Goal: Information Seeking & Learning: Check status

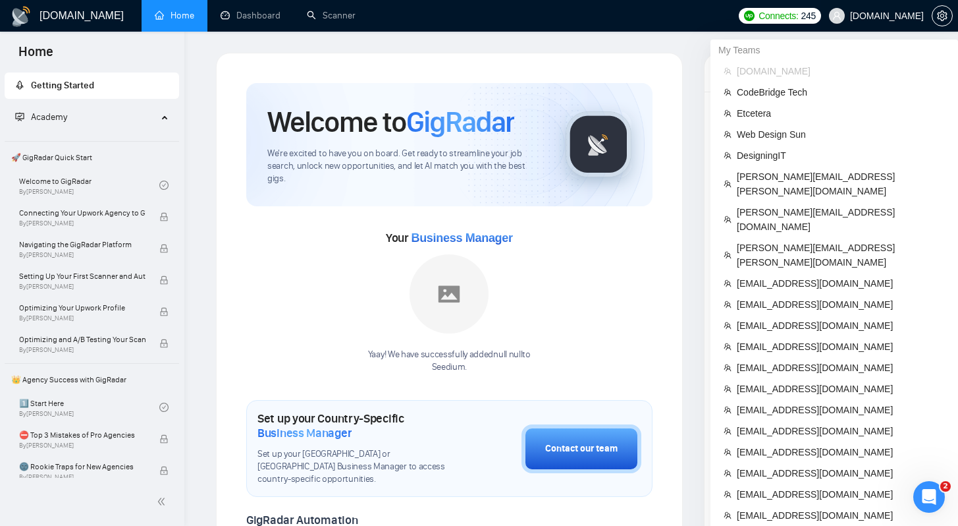
click at [889, 16] on span "[DOMAIN_NAME]" at bounding box center [887, 16] width 74 height 0
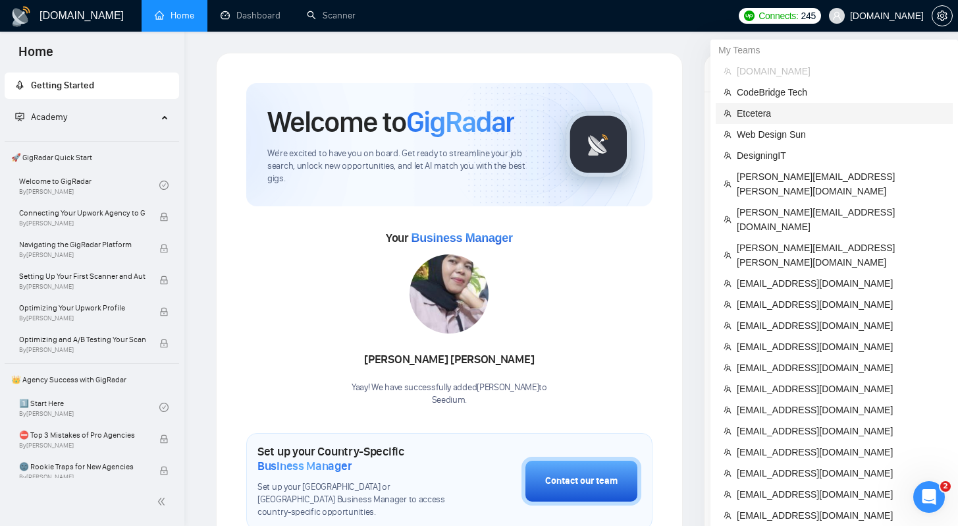
click at [752, 115] on span "Etcetera" at bounding box center [841, 113] width 208 height 14
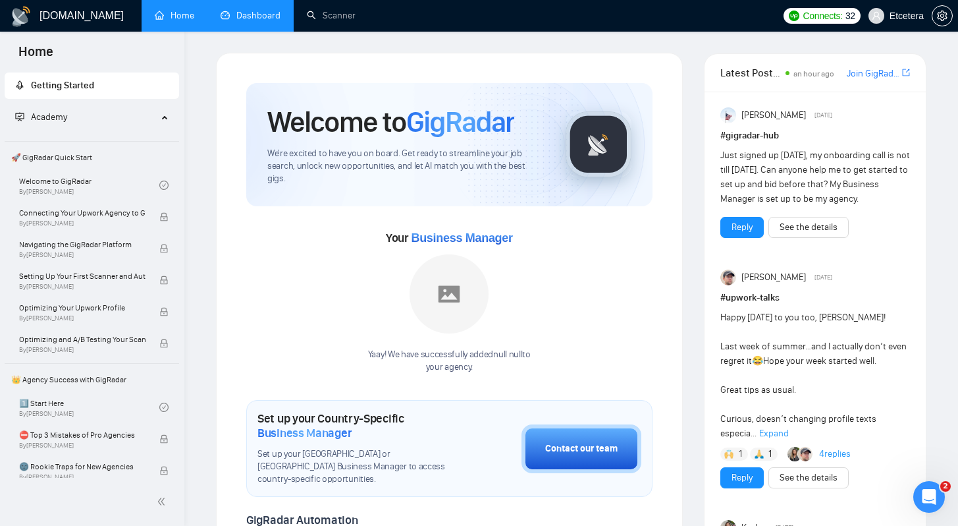
click at [246, 14] on link "Dashboard" at bounding box center [251, 15] width 60 height 11
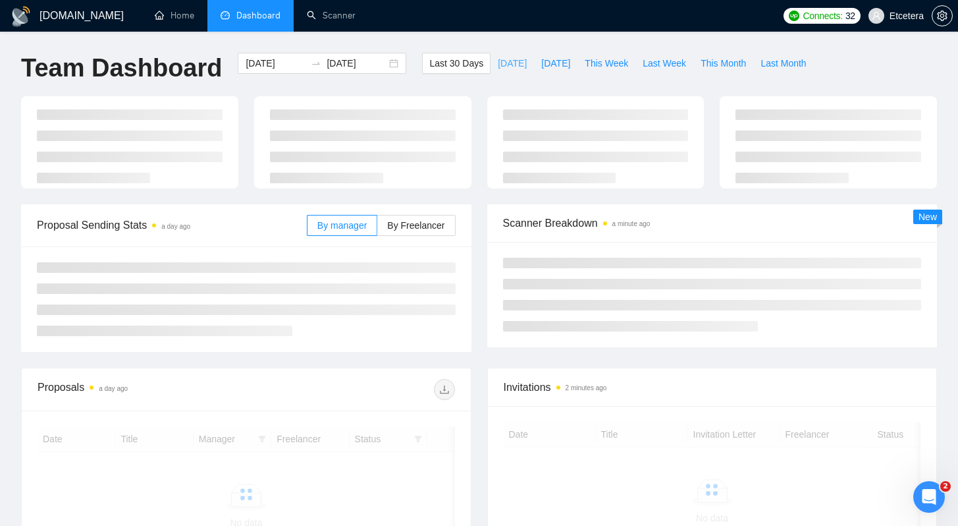
click at [498, 65] on span "[DATE]" at bounding box center [512, 63] width 29 height 14
type input "[DATE]"
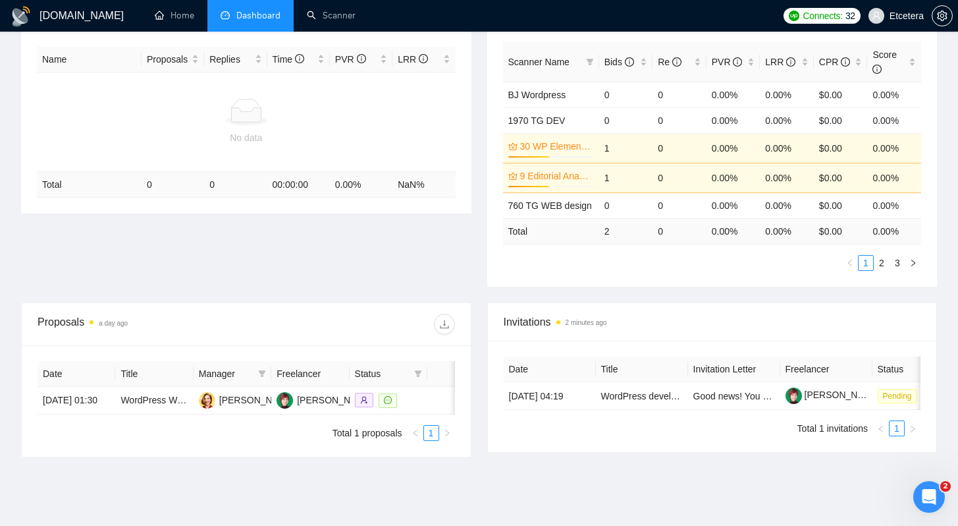
scroll to position [258, 0]
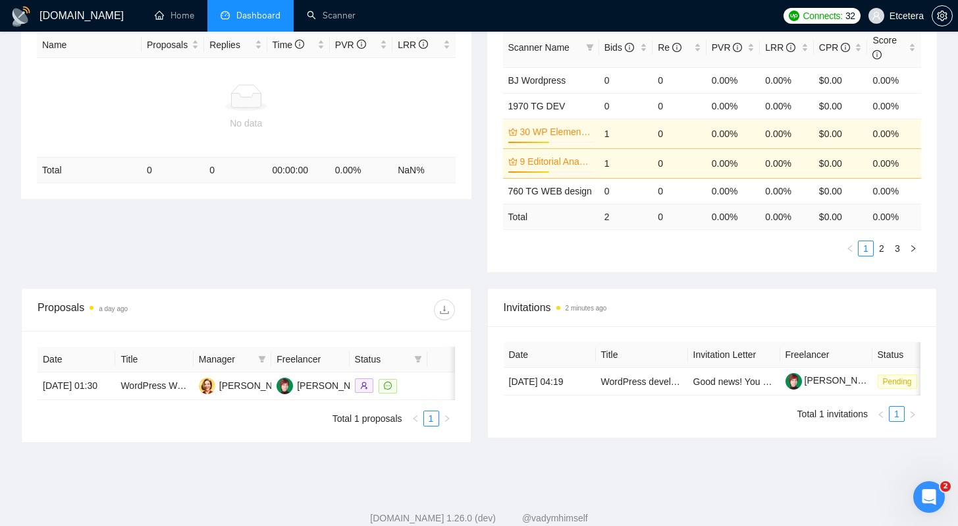
click at [313, 274] on div "Proposal Sending Stats a day ago By manager By Freelancer Name Proposals Replie…" at bounding box center [479, 131] width 932 height 314
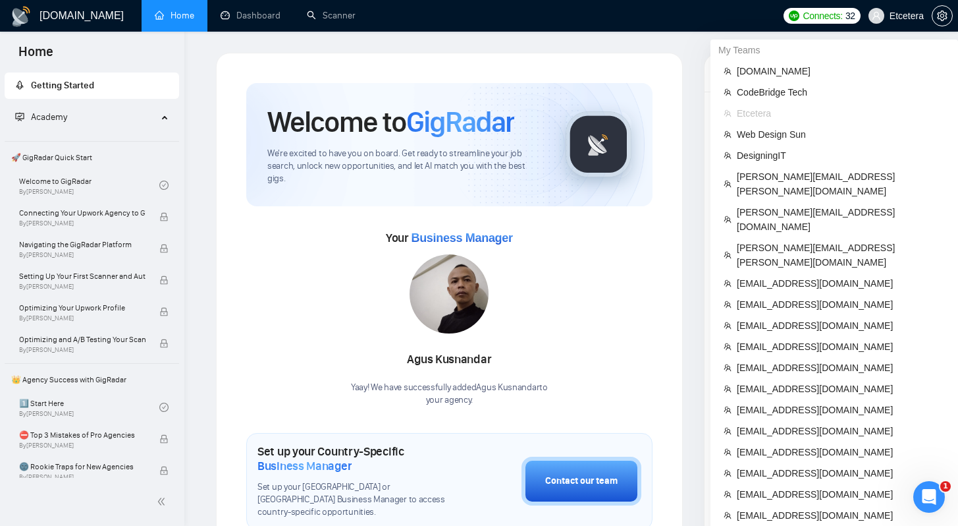
click at [934, 22] on div at bounding box center [942, 16] width 21 height 32
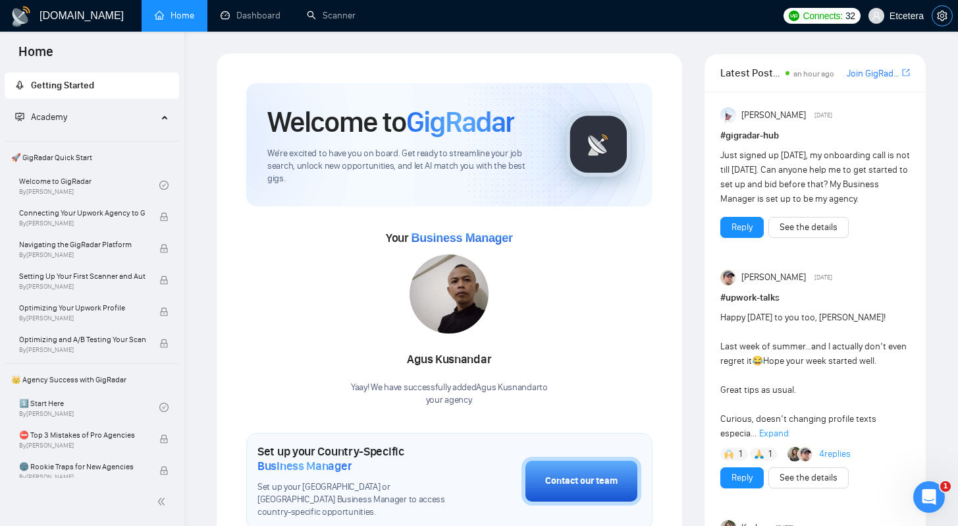
click at [940, 21] on button "button" at bounding box center [942, 15] width 21 height 21
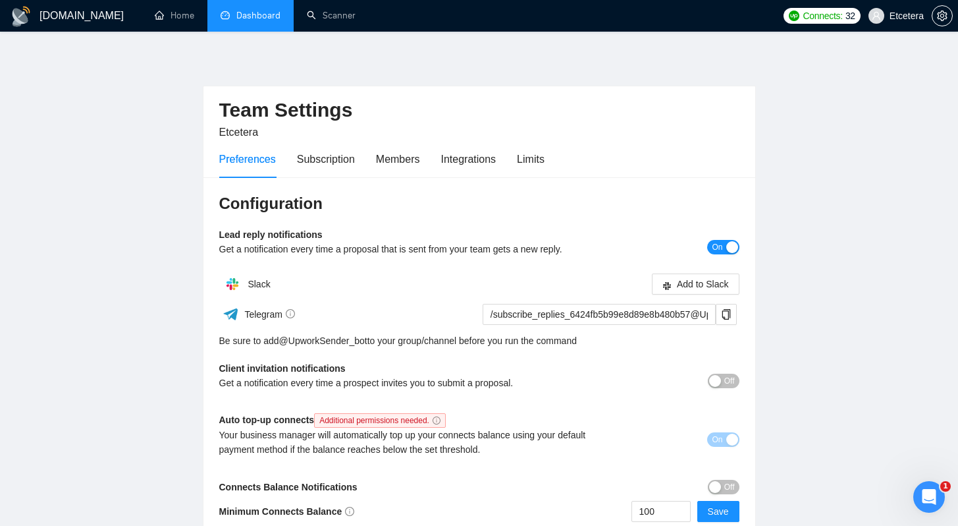
click at [237, 21] on link "Dashboard" at bounding box center [251, 15] width 60 height 11
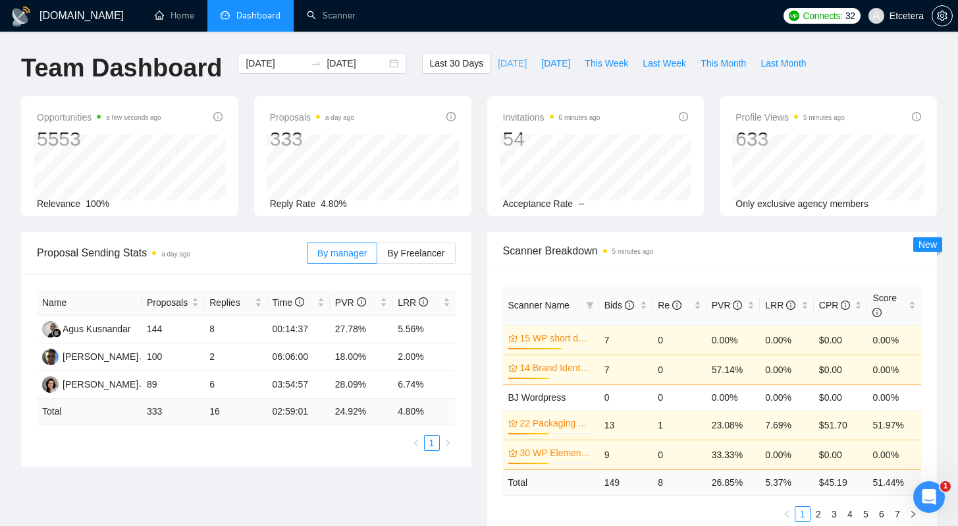
click at [502, 67] on span "[DATE]" at bounding box center [512, 63] width 29 height 14
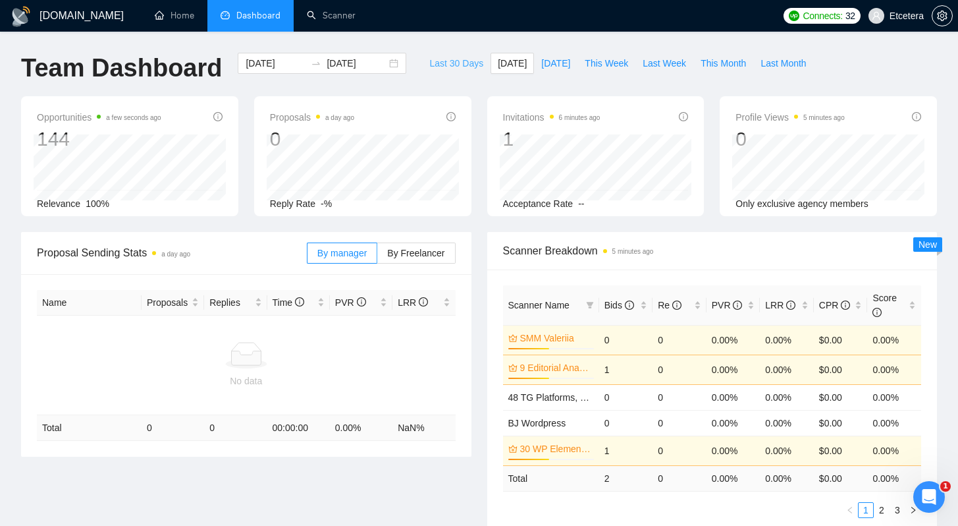
click at [458, 67] on span "Last 30 Days" at bounding box center [456, 63] width 54 height 14
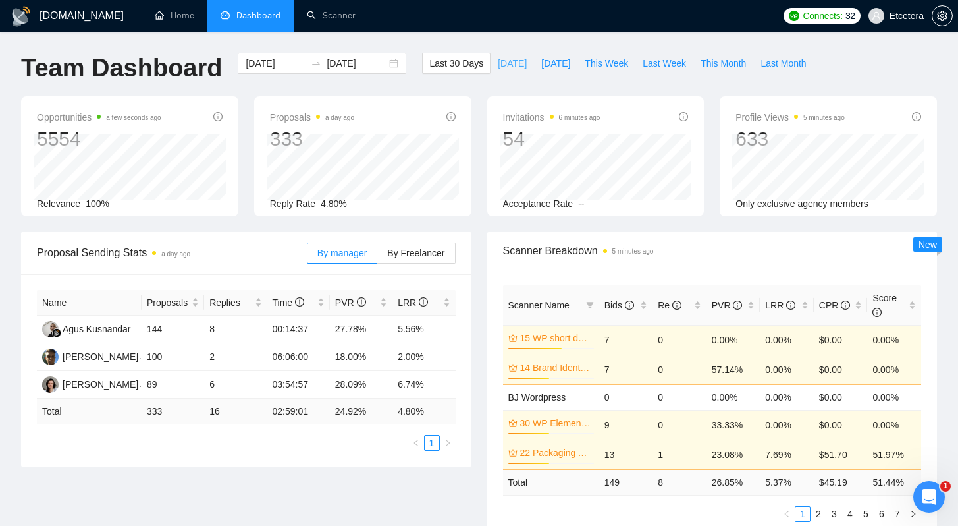
click at [504, 66] on span "[DATE]" at bounding box center [512, 63] width 29 height 14
type input "[DATE]"
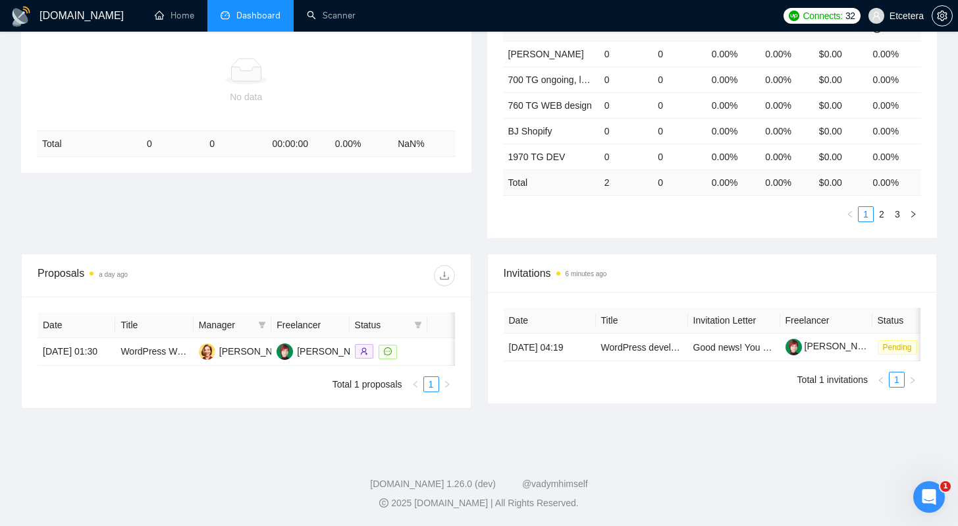
scroll to position [302, 0]
click at [318, 206] on div "Proposal Sending Stats a day ago By manager By Freelancer Name Proposals Replie…" at bounding box center [479, 101] width 932 height 306
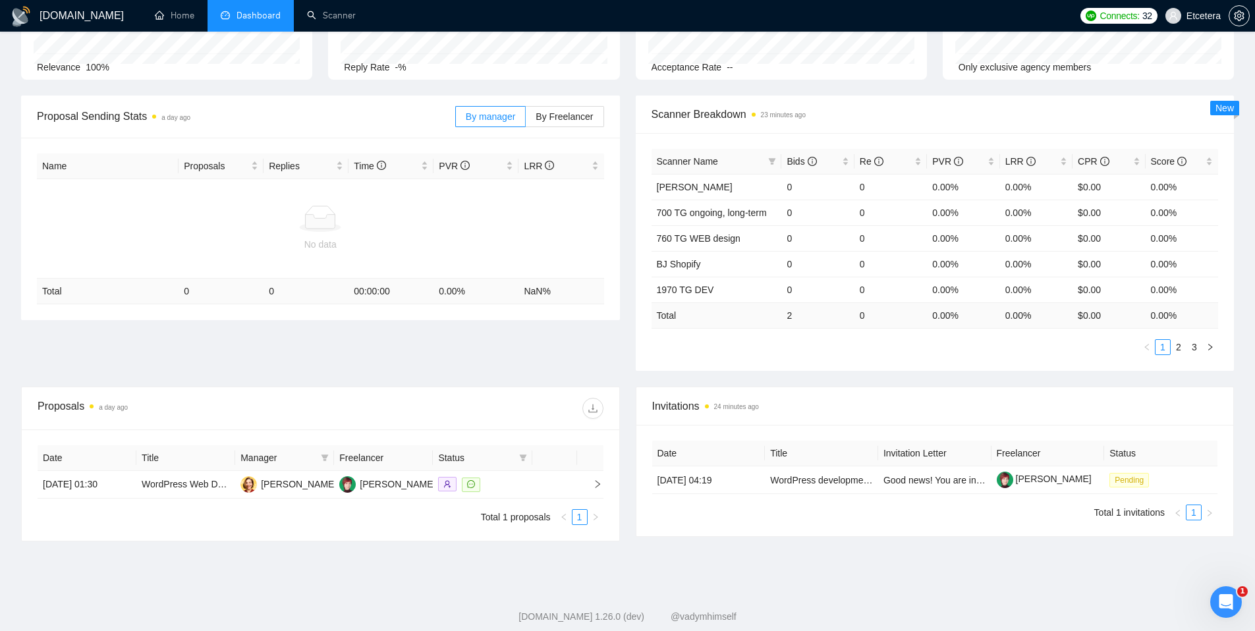
scroll to position [164, 0]
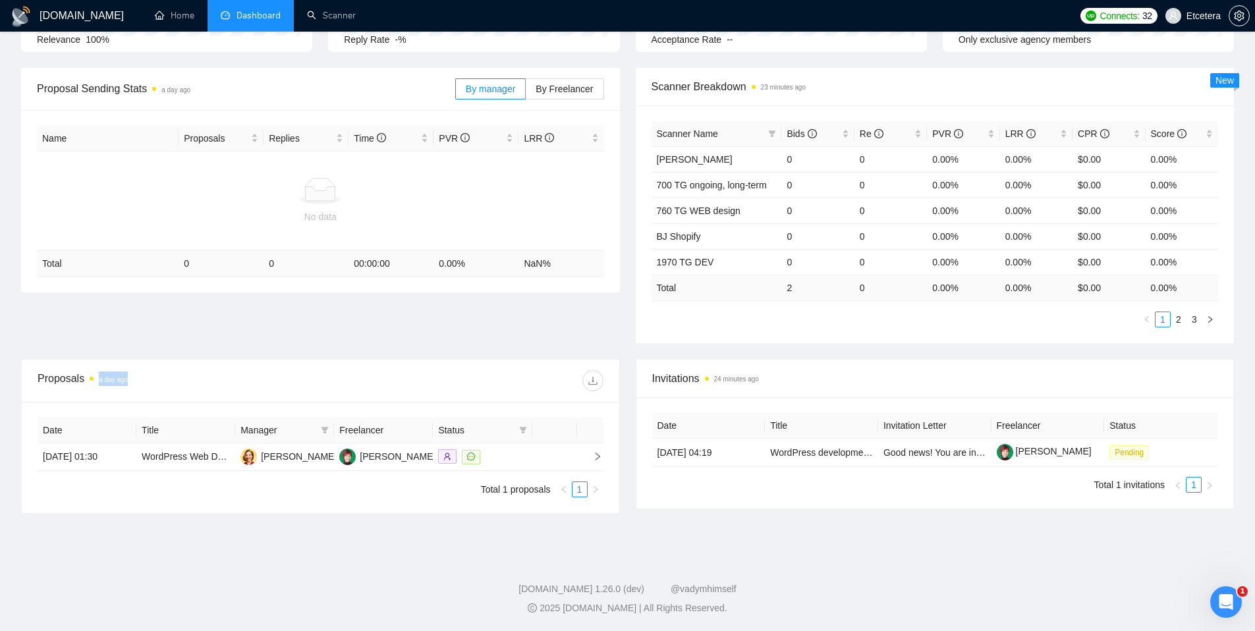
drag, startPoint x: 89, startPoint y: 378, endPoint x: 153, endPoint y: 383, distance: 64.1
click at [153, 383] on div "Proposals a day ago" at bounding box center [179, 380] width 283 height 21
drag, startPoint x: 710, startPoint y: 379, endPoint x: 651, endPoint y: 394, distance: 60.4
click at [767, 379] on span "Invitations 24 minutes ago" at bounding box center [935, 378] width 566 height 16
drag, startPoint x: 157, startPoint y: 390, endPoint x: 95, endPoint y: 385, distance: 61.5
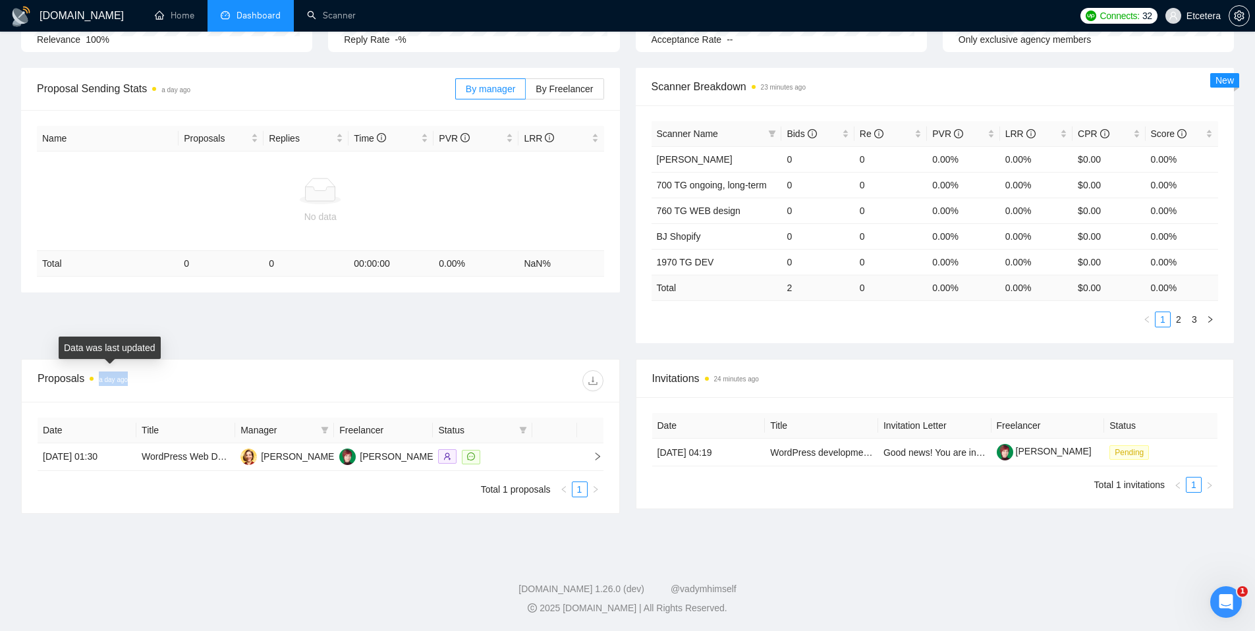
click at [95, 385] on div "Proposals a day ago" at bounding box center [179, 380] width 283 height 21
